Goal: Check status

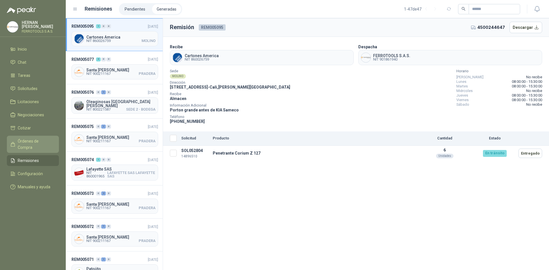
click at [37, 136] on link "Órdenes de Compra" at bounding box center [33, 144] width 52 height 17
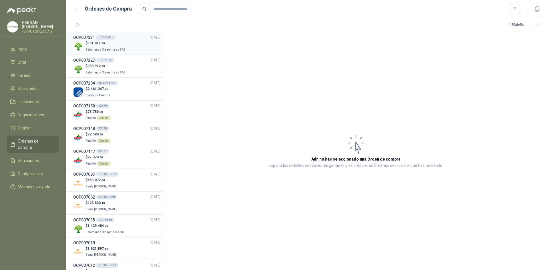
click at [121, 42] on p "$ 531.811 ,00" at bounding box center [105, 43] width 41 height 5
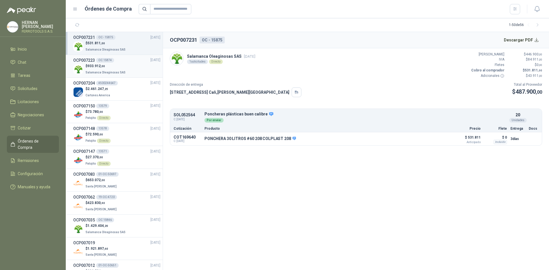
click at [125, 68] on div "$ 933.912 ,00 Salamanca Oleaginosas SAS" at bounding box center [116, 69] width 87 height 12
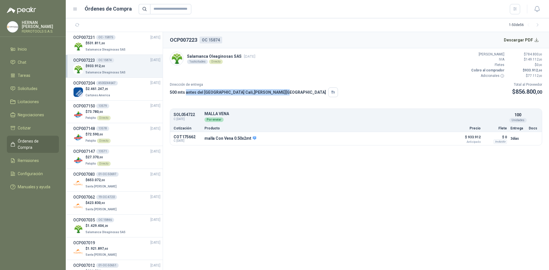
drag, startPoint x: 185, startPoint y: 93, endPoint x: 281, endPoint y: 91, distance: 95.7
click at [281, 91] on div "500 mts antes del [GEOGRAPHIC_DATA] , [PERSON_NAME][GEOGRAPHIC_DATA]" at bounding box center [254, 92] width 168 height 10
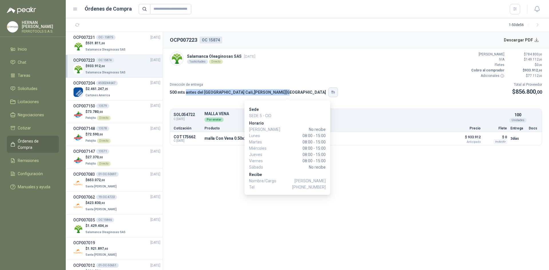
click at [331, 92] on icon "button" at bounding box center [332, 92] width 2 height 2
